Goal: Information Seeking & Learning: Check status

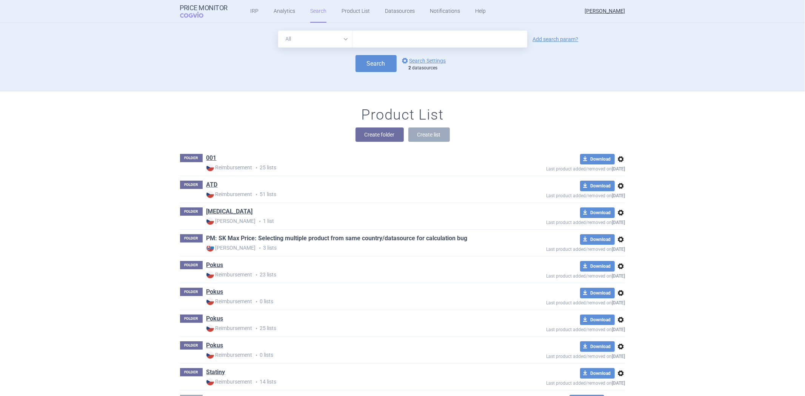
click at [260, 239] on link "PM: SK Max Price: Selecting multiple product from same country/datasource for c…" at bounding box center [336, 238] width 261 height 8
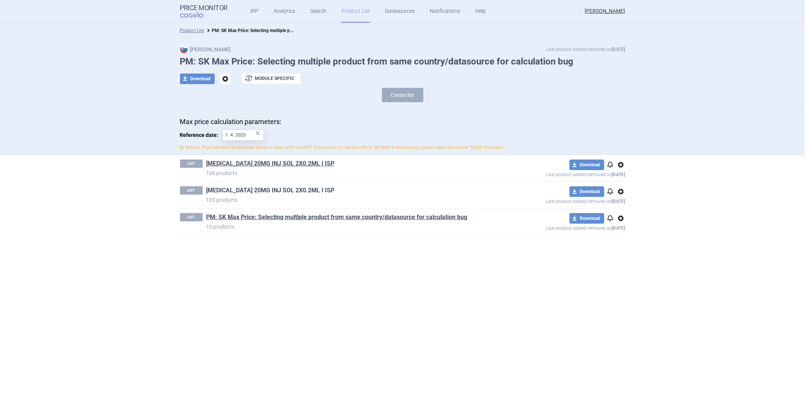
click at [258, 187] on link "[MEDICAL_DATA] 20MG INJ SOL 2X0.2ML I ISP" at bounding box center [270, 190] width 128 height 8
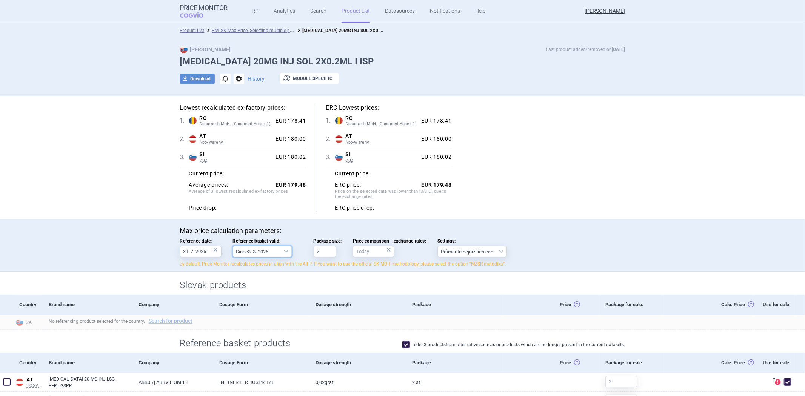
click at [264, 250] on select "Since 3. 3. 2025 Since 1. 7. 2023 Since 7. 4. 2023 Since 1. 12. 2022 Since 1. 9…" at bounding box center [262, 251] width 59 height 11
click at [266, 250] on select "Since 3. 3. 2025 Since 1. 7. 2023 Since 7. 4. 2023 Since 1. 12. 2022 Since 1. 9…" at bounding box center [262, 251] width 59 height 11
click at [246, 258] on div "Max price calculation parameters: Reference date: 31. 7. 2025 × Reference baske…" at bounding box center [402, 247] width 445 height 41
click at [253, 251] on select "Since 3. 3. 2025 Since 1. 7. 2023 Since 7. 4. 2023 Since 1. 12. 2022 Since 1. 9…" at bounding box center [262, 251] width 59 height 11
